Goal: Task Accomplishment & Management: Use online tool/utility

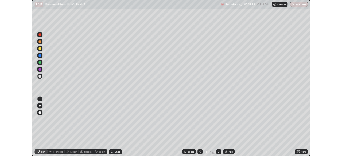
scroll to position [192, 342]
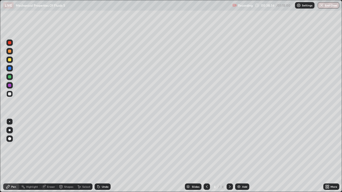
click at [9, 94] on div at bounding box center [9, 93] width 3 height 3
click at [246, 188] on div "Add" at bounding box center [244, 187] width 5 height 3
click at [10, 130] on div at bounding box center [10, 130] width 2 height 2
click at [10, 94] on div at bounding box center [9, 93] width 3 height 3
click at [10, 53] on div at bounding box center [9, 51] width 3 height 3
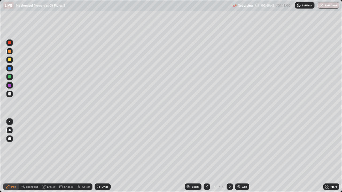
click at [10, 95] on div at bounding box center [9, 93] width 3 height 3
click at [9, 68] on div at bounding box center [9, 68] width 3 height 3
click at [9, 61] on div at bounding box center [9, 59] width 3 height 3
click at [9, 52] on div at bounding box center [9, 51] width 3 height 3
click at [9, 61] on div at bounding box center [9, 59] width 3 height 3
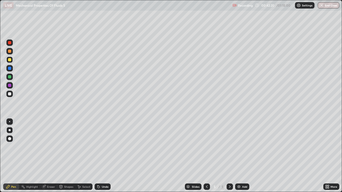
click at [10, 122] on div at bounding box center [9, 121] width 1 height 1
click at [9, 69] on div at bounding box center [9, 68] width 3 height 3
click at [10, 94] on div at bounding box center [9, 93] width 3 height 3
click at [105, 187] on div "Undo" at bounding box center [105, 187] width 7 height 3
click at [9, 76] on div at bounding box center [9, 76] width 3 height 3
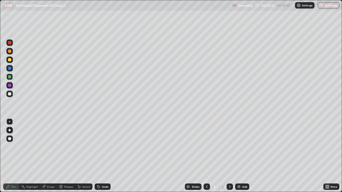
click at [10, 94] on div at bounding box center [9, 93] width 3 height 3
click at [243, 189] on div "Add" at bounding box center [242, 187] width 14 height 6
click at [7, 93] on div at bounding box center [9, 94] width 6 height 6
click at [10, 69] on div at bounding box center [9, 68] width 3 height 3
click at [10, 60] on div at bounding box center [9, 59] width 3 height 3
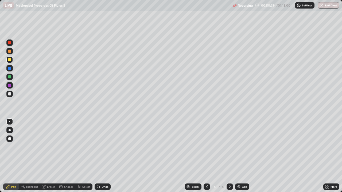
click at [10, 92] on div at bounding box center [9, 93] width 3 height 3
click at [9, 61] on div at bounding box center [9, 59] width 3 height 3
click at [10, 95] on div at bounding box center [9, 93] width 3 height 3
click at [100, 189] on div "Undo" at bounding box center [103, 187] width 16 height 6
click at [101, 189] on div "Undo" at bounding box center [103, 187] width 16 height 6
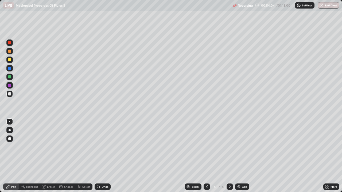
click at [109, 188] on div "Undo" at bounding box center [103, 187] width 16 height 6
click at [10, 53] on div at bounding box center [9, 51] width 6 height 6
click at [9, 96] on div at bounding box center [9, 94] width 6 height 6
click at [10, 60] on div at bounding box center [9, 59] width 3 height 3
click at [9, 51] on div at bounding box center [9, 51] width 3 height 3
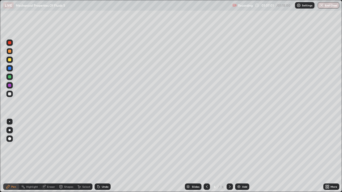
click at [9, 60] on div at bounding box center [9, 59] width 3 height 3
click at [11, 44] on div at bounding box center [9, 42] width 3 height 3
click at [10, 46] on div at bounding box center [9, 43] width 6 height 6
click at [240, 186] on img at bounding box center [239, 187] width 4 height 4
click at [10, 122] on div at bounding box center [9, 121] width 1 height 1
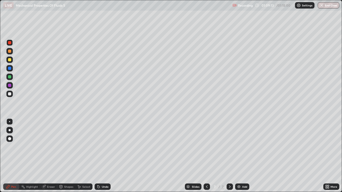
click at [7, 95] on div at bounding box center [9, 94] width 6 height 6
click at [9, 94] on div at bounding box center [9, 93] width 3 height 3
click at [284, 6] on div "/ 01:15:00" at bounding box center [284, 5] width 17 height 3
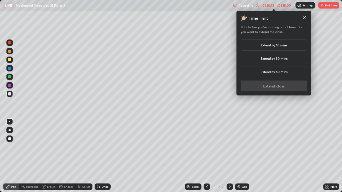
click at [286, 59] on h5 "Extend by 30 mins" at bounding box center [274, 58] width 27 height 5
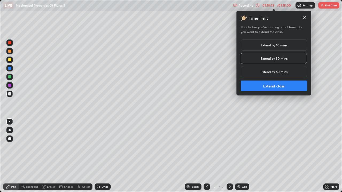
click at [283, 87] on button "Extend class" at bounding box center [274, 86] width 66 height 11
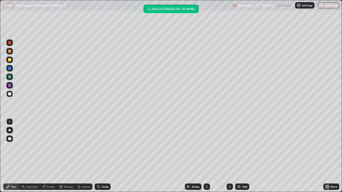
click at [9, 95] on div at bounding box center [9, 93] width 3 height 3
click at [10, 69] on div at bounding box center [9, 68] width 3 height 3
click at [10, 96] on div at bounding box center [9, 94] width 6 height 6
click at [9, 61] on div at bounding box center [9, 59] width 3 height 3
click at [10, 51] on div at bounding box center [9, 51] width 3 height 3
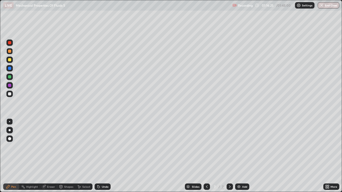
click at [206, 188] on icon at bounding box center [207, 187] width 4 height 4
click at [229, 187] on icon at bounding box center [230, 187] width 4 height 4
click at [207, 187] on icon at bounding box center [207, 187] width 4 height 4
click at [229, 189] on icon at bounding box center [230, 187] width 4 height 4
click at [329, 6] on button "End Class" at bounding box center [329, 5] width 22 height 6
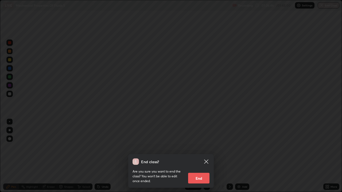
click at [206, 174] on button "End" at bounding box center [198, 178] width 21 height 11
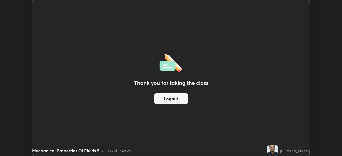
scroll to position [26568, 26383]
